Goal: Transaction & Acquisition: Subscribe to service/newsletter

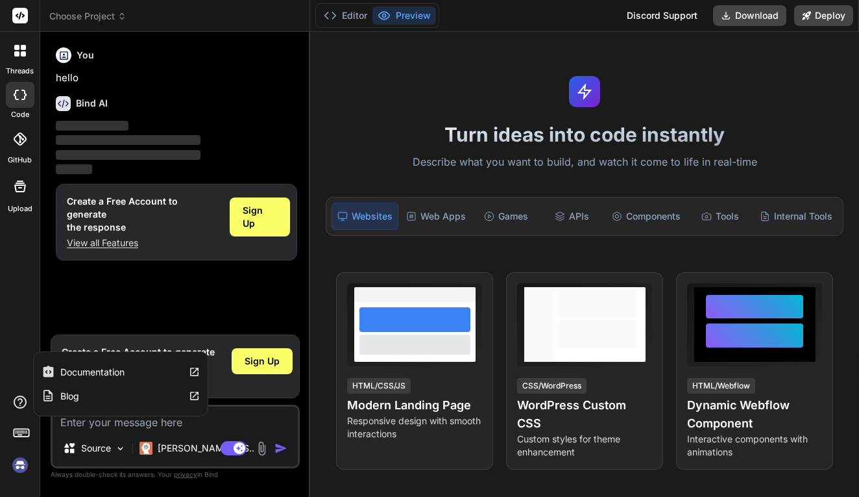
type textarea "x"
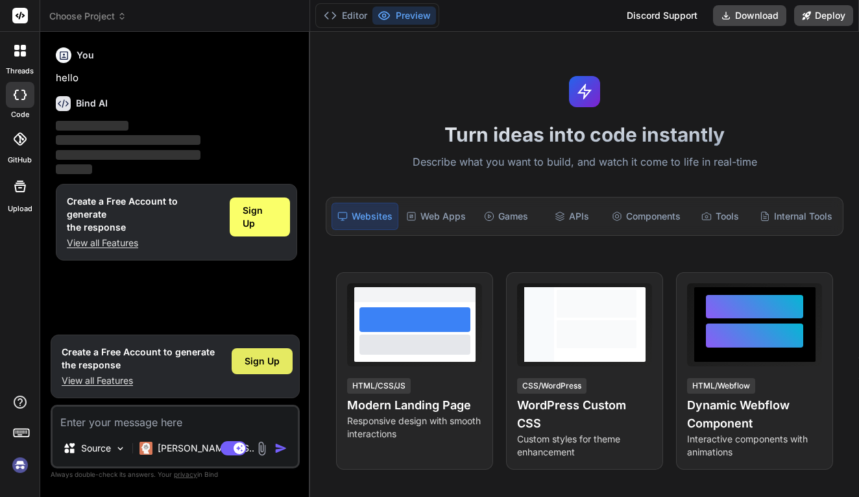
click at [259, 362] on span "Sign Up" at bounding box center [262, 360] width 35 height 13
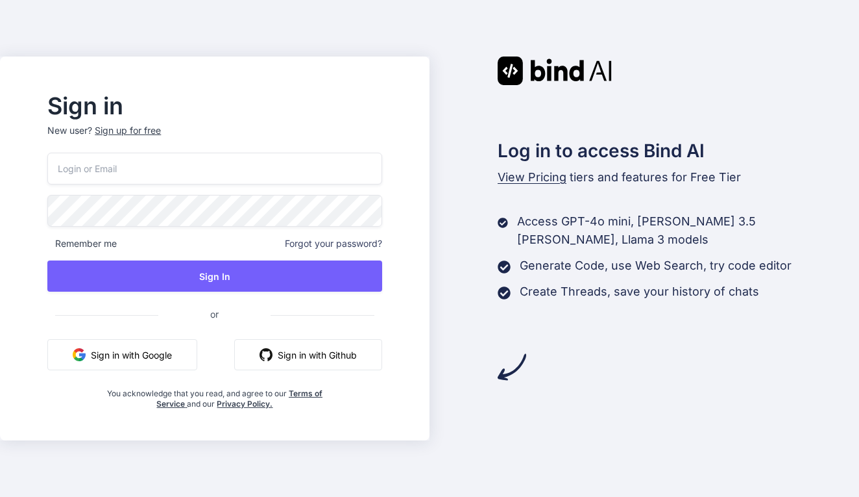
click at [170, 131] on p "New user? Sign up for free" at bounding box center [214, 138] width 334 height 29
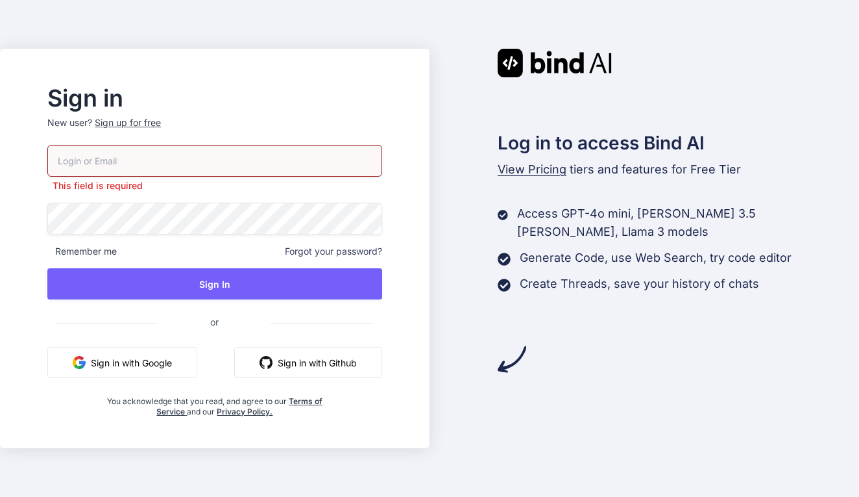
click at [161, 125] on div "Sign up for free" at bounding box center [128, 122] width 66 height 13
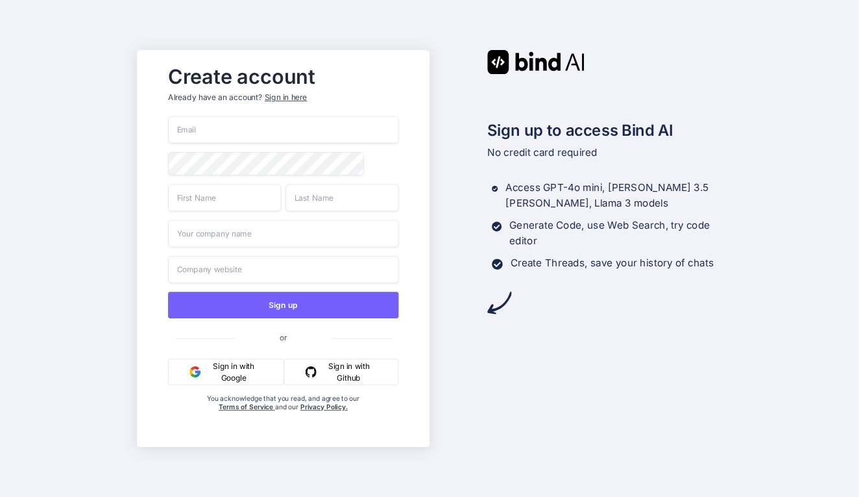
paste input "zynequ@forexnews.bg"
type input "zynequ@forexnews.bg"
type input "Mark"
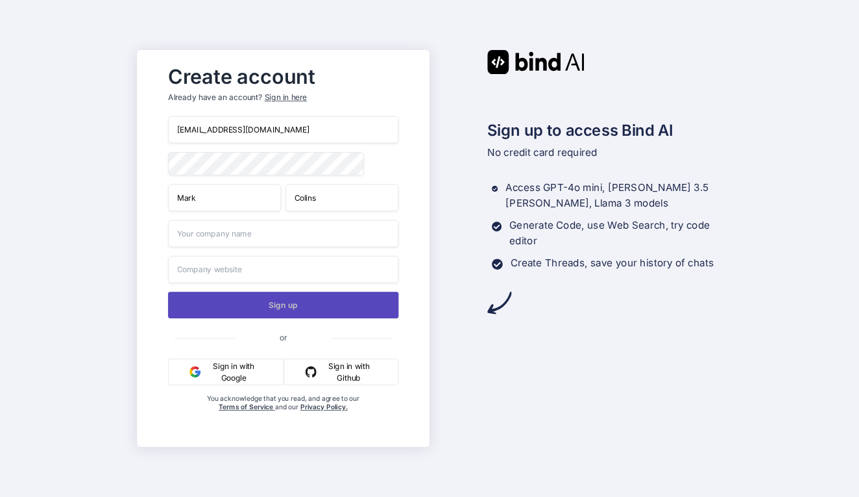
type input "Colins"
click at [295, 312] on button "Sign up" at bounding box center [283, 304] width 230 height 27
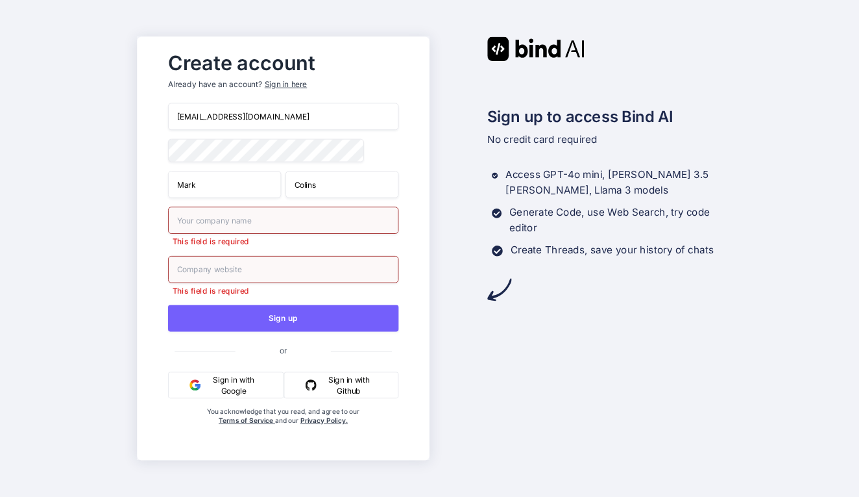
click at [295, 242] on p "This field is required" at bounding box center [283, 241] width 230 height 11
type input "rope"
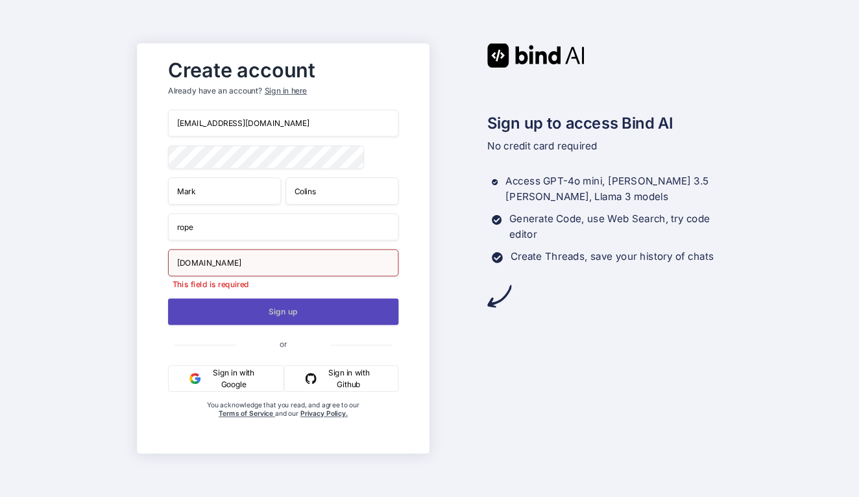
type input "rope.com"
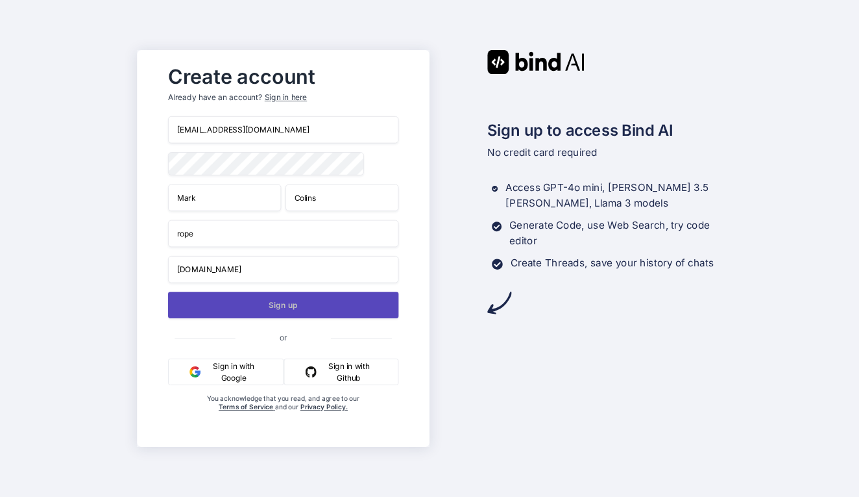
click at [270, 318] on button "Sign up" at bounding box center [283, 304] width 230 height 27
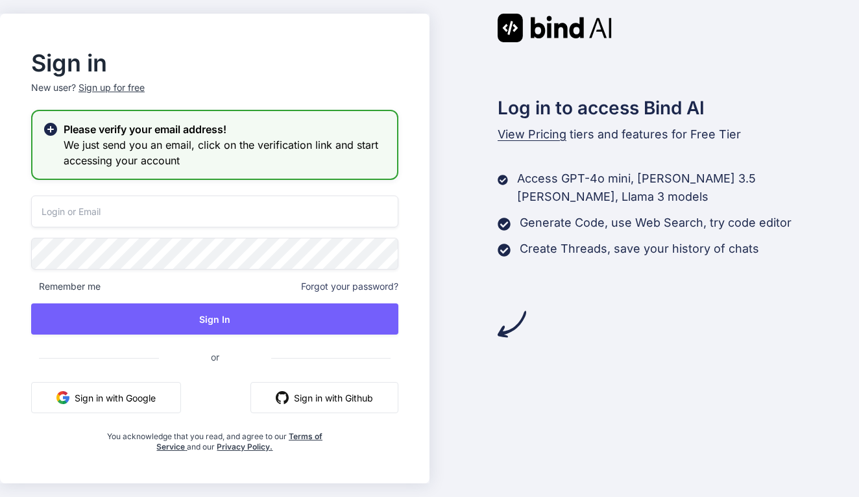
drag, startPoint x: 274, startPoint y: 225, endPoint x: 275, endPoint y: 208, distance: 16.9
type input "zynequ@forexnews.bg"
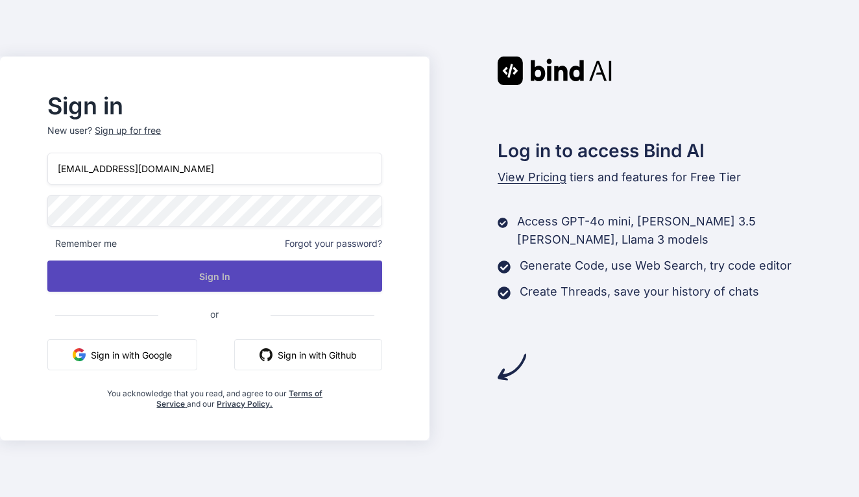
click at [363, 271] on button "Sign In" at bounding box center [214, 275] width 334 height 31
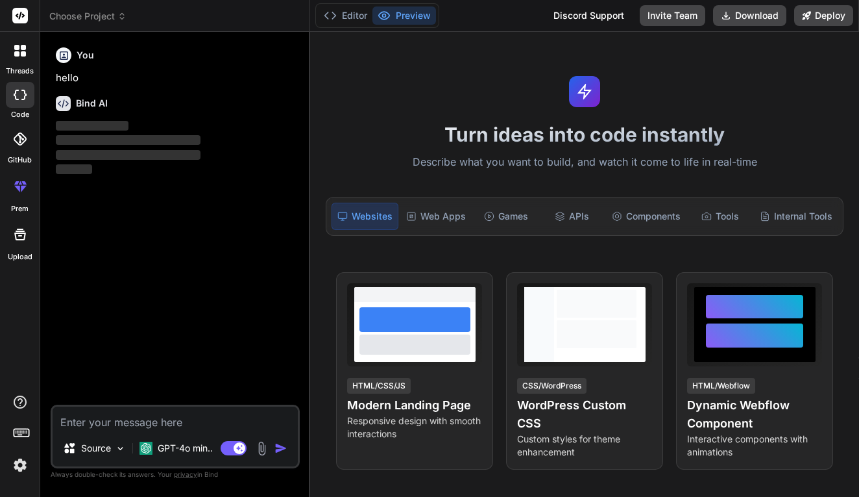
click at [217, 304] on div "You hello Bind AI ‌ ‌ ‌ ‌" at bounding box center [176, 223] width 247 height 362
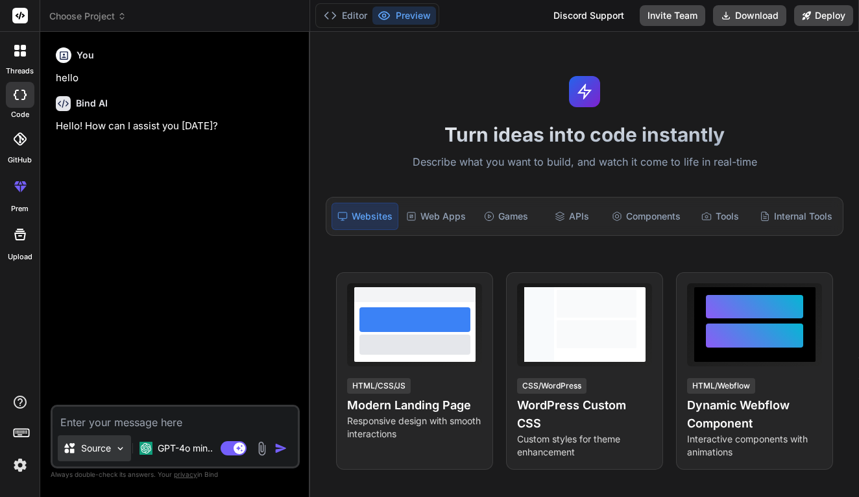
click at [110, 454] on p "Source" at bounding box center [96, 447] width 30 height 13
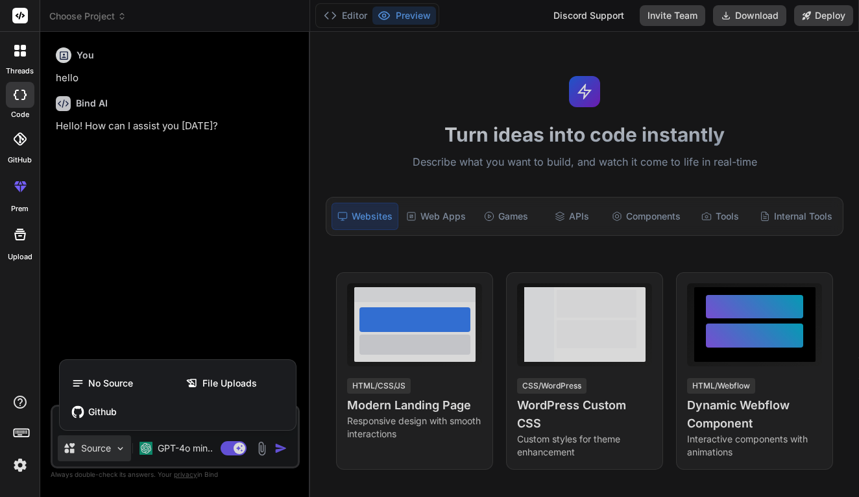
click at [112, 450] on div at bounding box center [429, 248] width 859 height 497
type textarea "x"
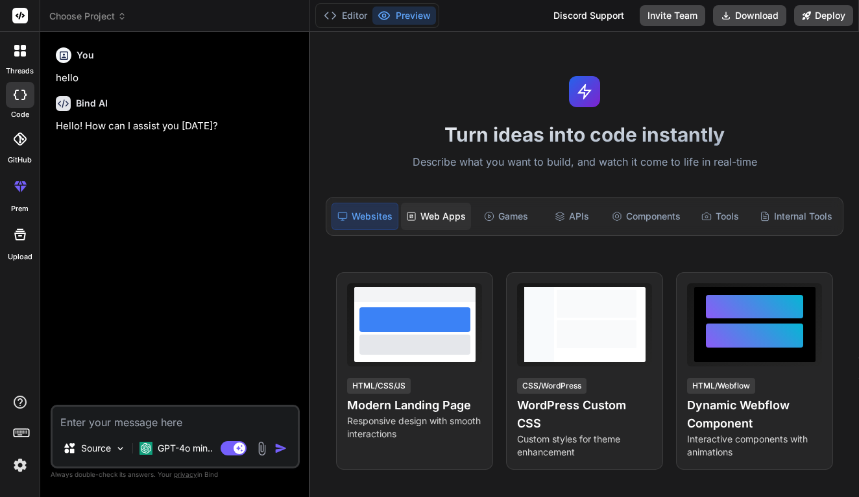
click at [439, 218] on div "Web Apps" at bounding box center [436, 215] width 70 height 27
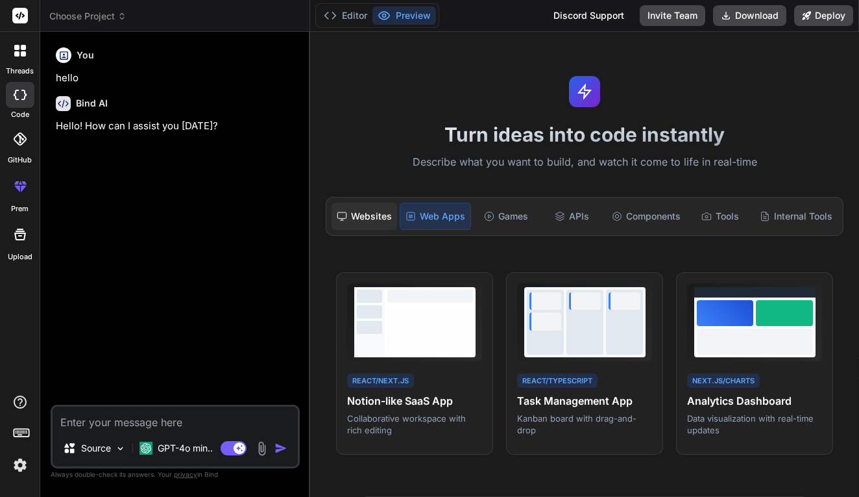
click at [385, 211] on div "Websites" at bounding box center [365, 215] width 66 height 27
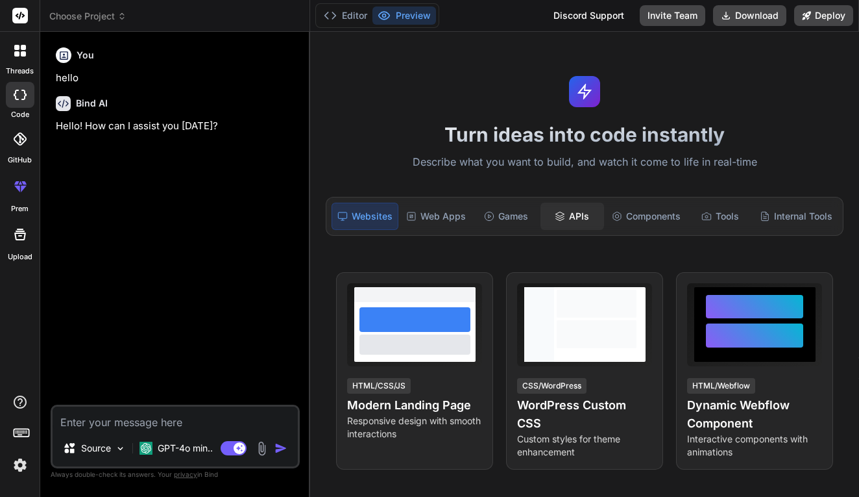
click at [559, 214] on icon at bounding box center [560, 216] width 10 height 10
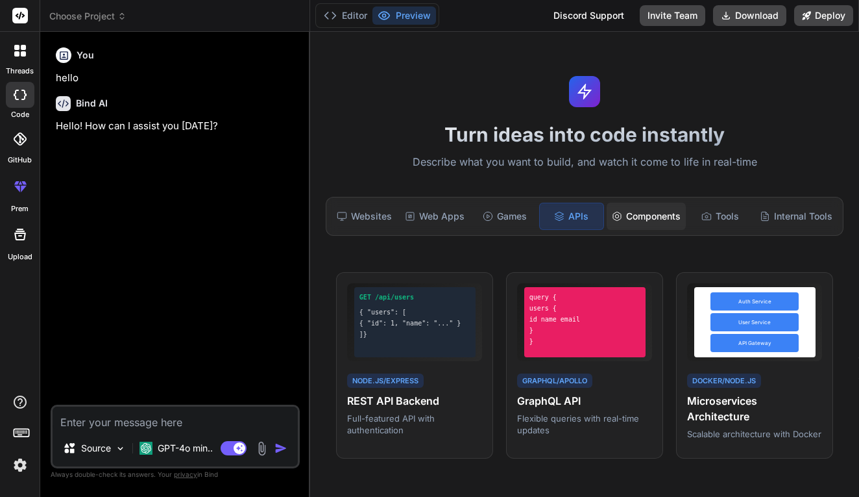
click at [639, 220] on div "Components" at bounding box center [646, 215] width 79 height 27
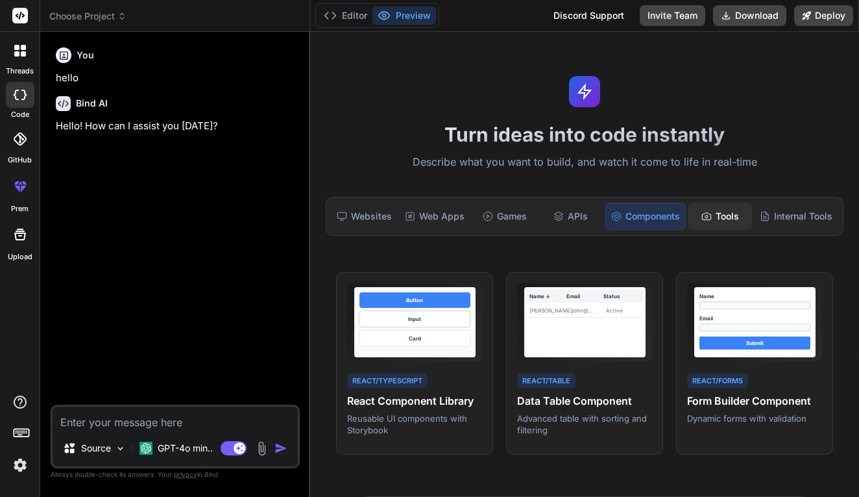
click at [722, 218] on div "Tools" at bounding box center [721, 215] width 64 height 27
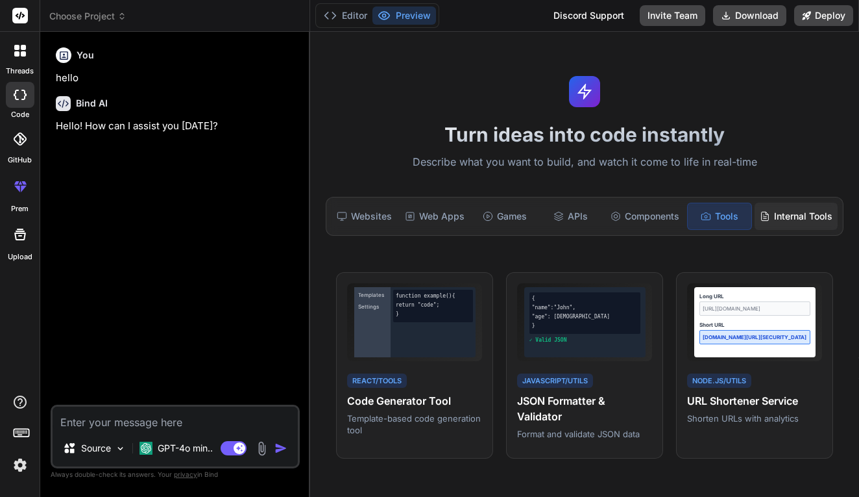
click at [794, 223] on div "Internal Tools" at bounding box center [796, 215] width 83 height 27
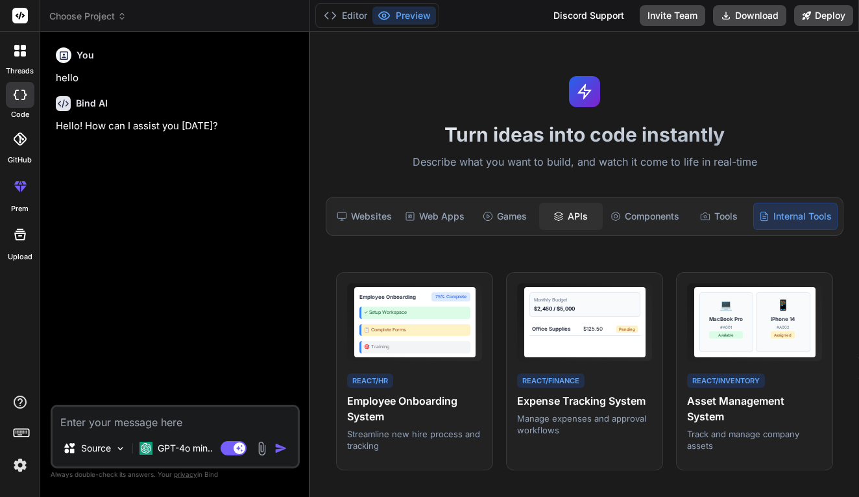
click at [563, 212] on icon at bounding box center [559, 216] width 10 height 10
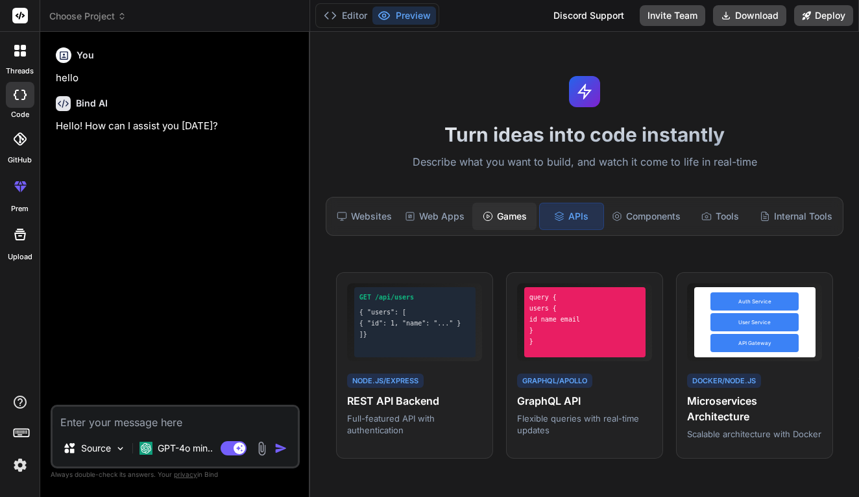
click at [474, 223] on div "Games" at bounding box center [504, 215] width 64 height 27
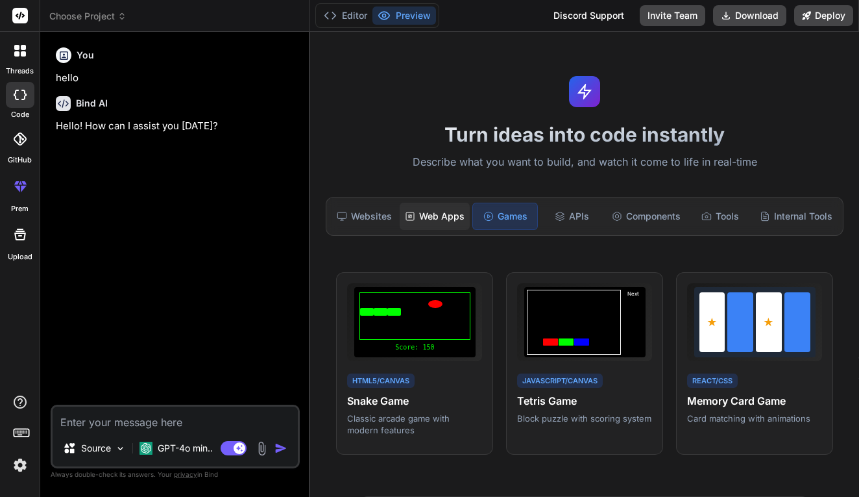
click at [443, 223] on div "Web Apps" at bounding box center [435, 215] width 70 height 27
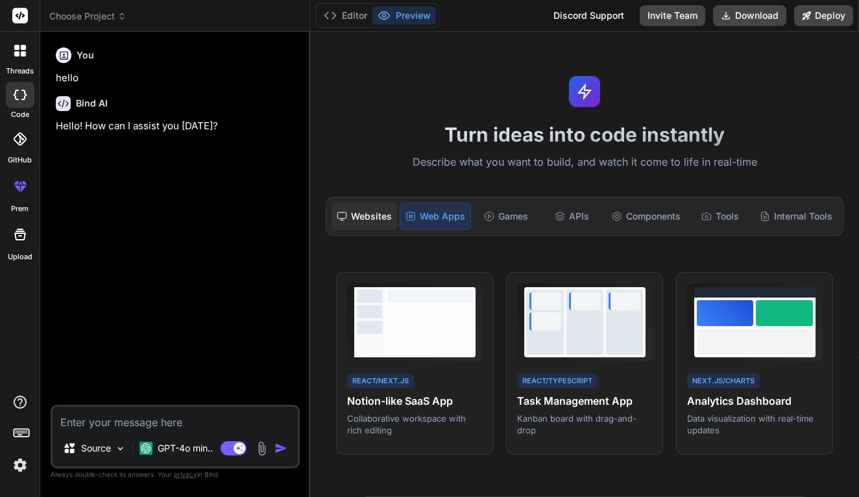
click at [366, 223] on div "Websites" at bounding box center [365, 215] width 66 height 27
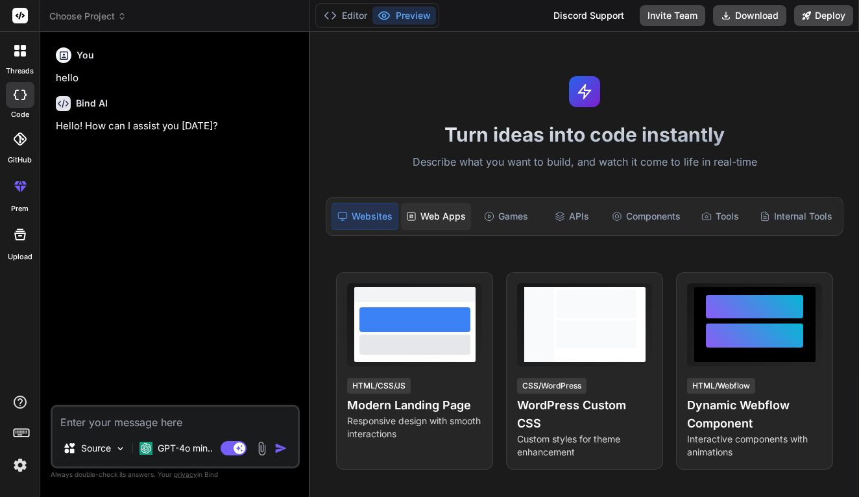
click at [415, 223] on div "Web Apps" at bounding box center [436, 215] width 70 height 27
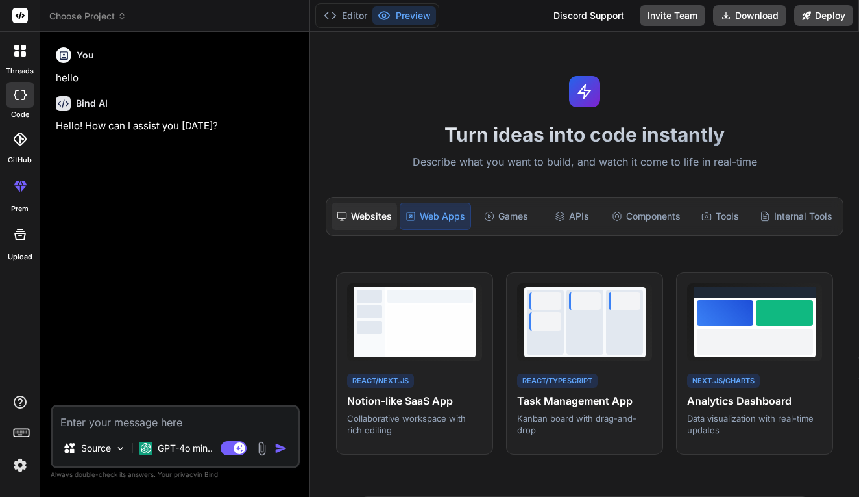
click at [371, 218] on div "Websites" at bounding box center [365, 215] width 66 height 27
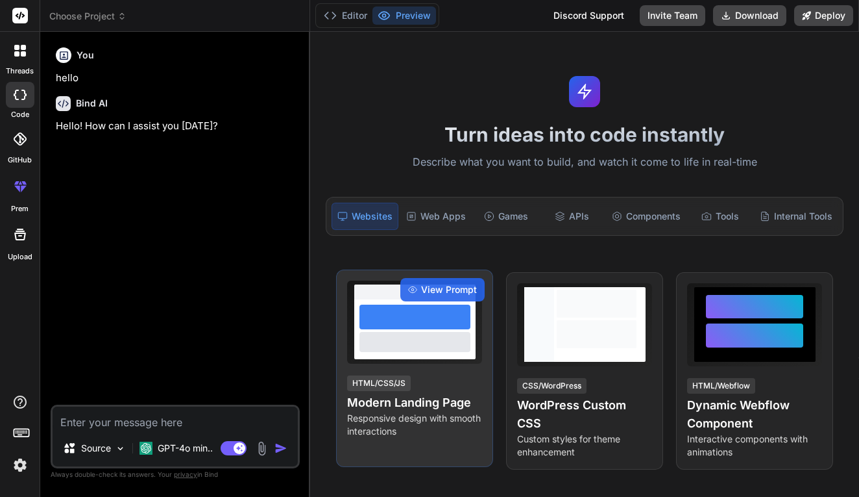
click at [424, 357] on div at bounding box center [414, 329] width 121 height 60
